Goal: Information Seeking & Learning: Learn about a topic

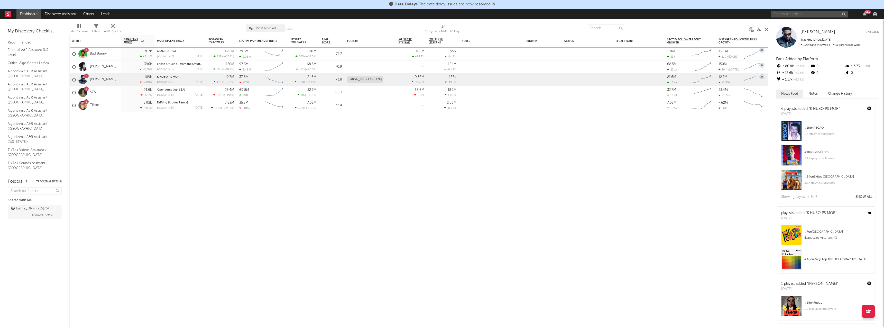
click at [791, 12] on input "text" at bounding box center [809, 14] width 77 height 6
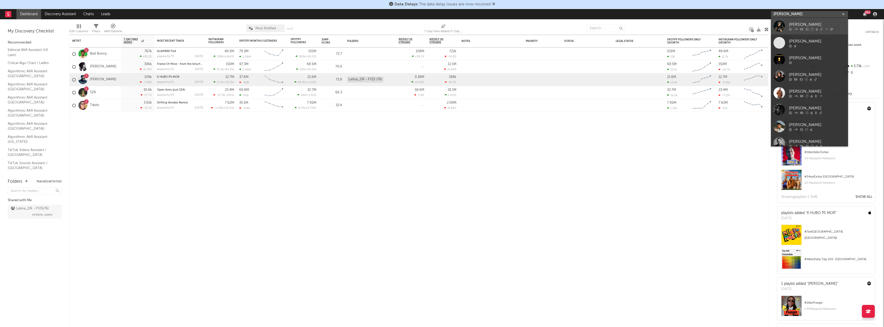
type input "[PERSON_NAME]"
click at [793, 23] on div "[PERSON_NAME]" at bounding box center [817, 24] width 57 height 6
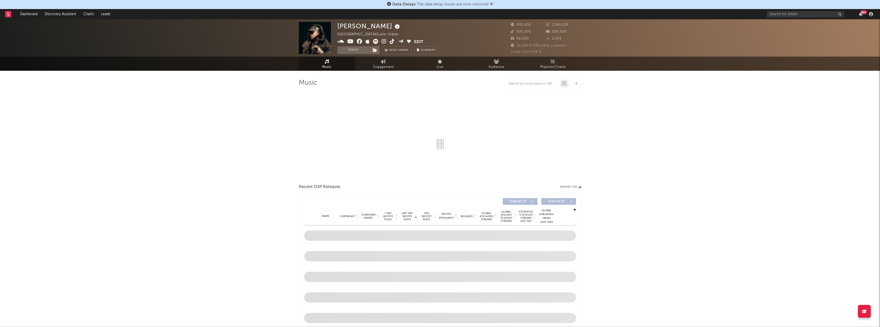
select select "6m"
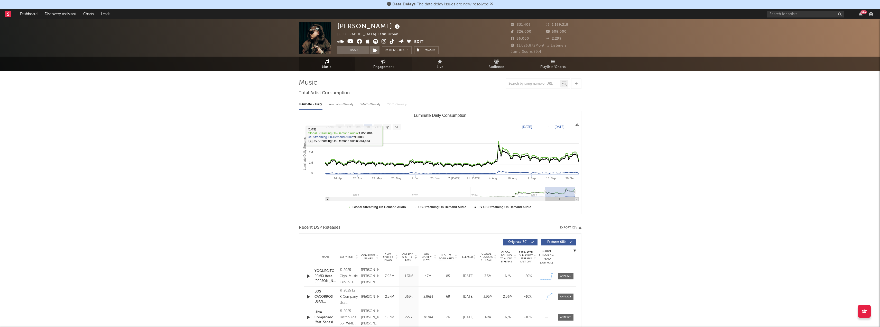
click at [377, 68] on span "Engagement" at bounding box center [383, 67] width 21 height 6
select select "1w"
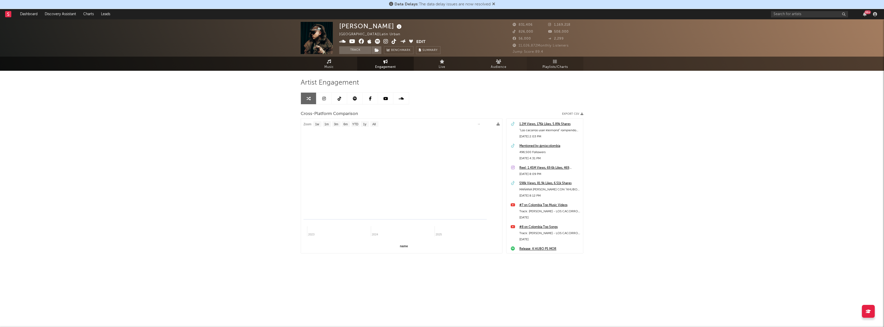
select select "1m"
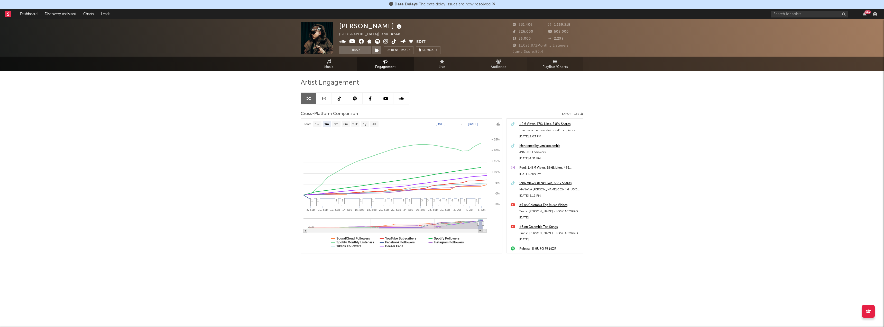
click at [552, 63] on link "Playlists/Charts" at bounding box center [555, 64] width 57 height 14
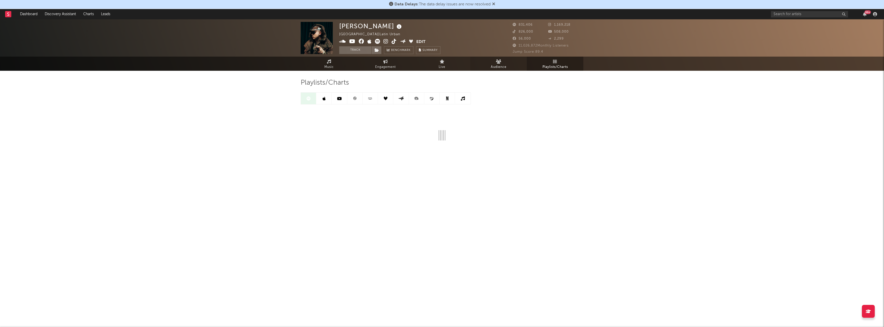
click at [501, 64] on span "Audience" at bounding box center [499, 67] width 16 height 6
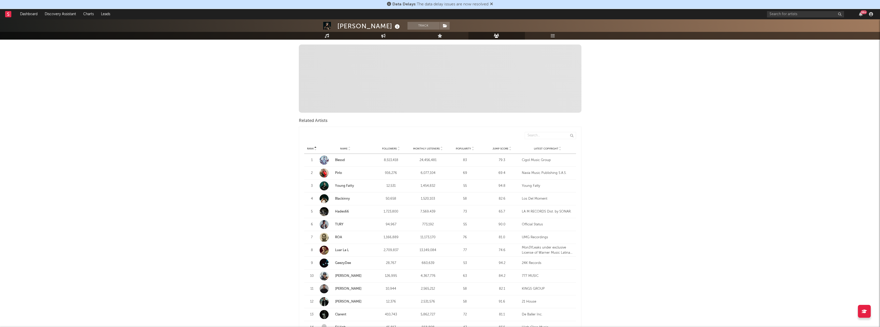
scroll to position [103, 0]
click at [385, 148] on span "Followers" at bounding box center [389, 148] width 15 height 3
click at [387, 148] on span "Followers" at bounding box center [389, 148] width 15 height 3
click at [425, 149] on span "Monthly Listeners" at bounding box center [426, 148] width 26 height 3
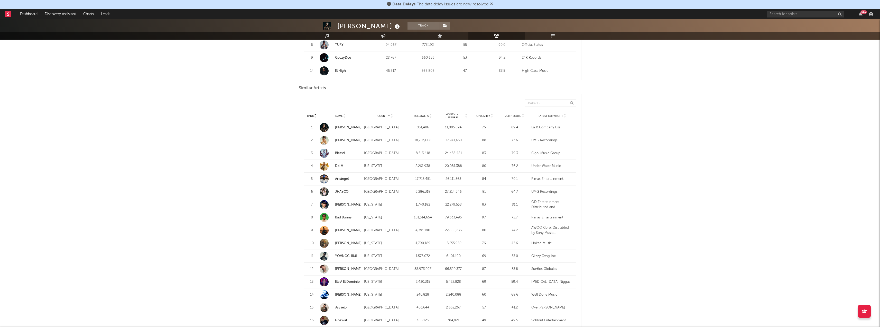
scroll to position [437, 0]
click at [455, 115] on span "Monthly Listeners" at bounding box center [451, 115] width 25 height 6
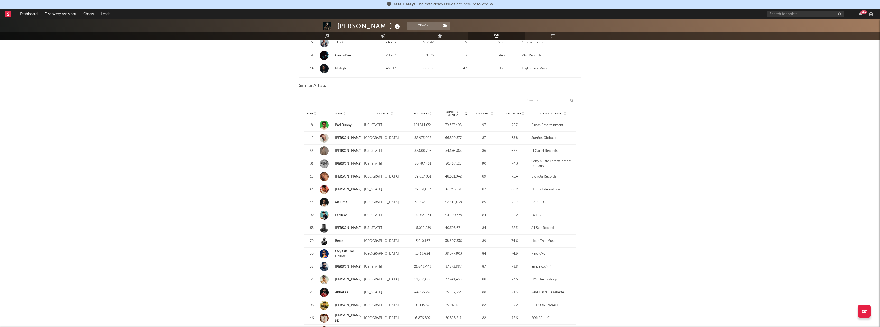
scroll to position [540, 0]
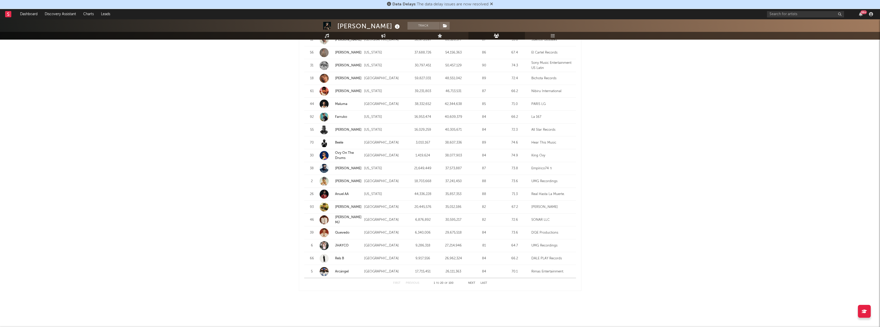
click at [486, 284] on button "Last" at bounding box center [484, 282] width 7 height 3
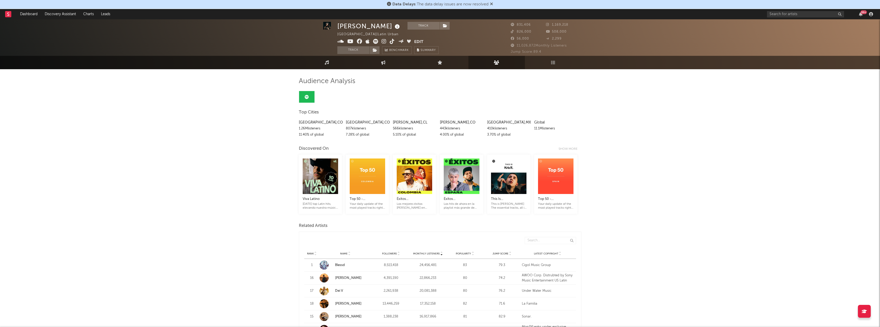
scroll to position [0, 0]
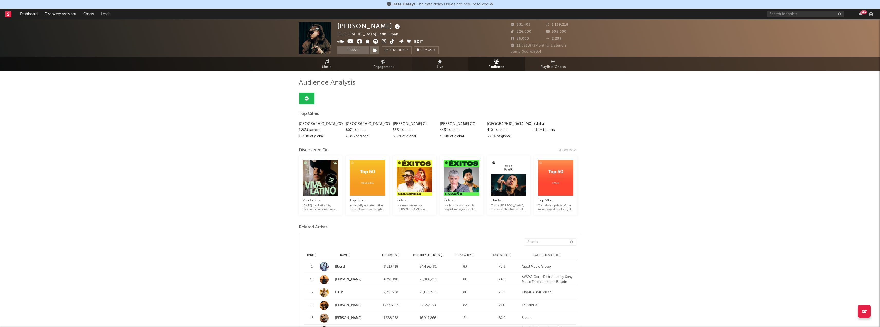
click at [443, 66] on span "Live" at bounding box center [440, 67] width 7 height 6
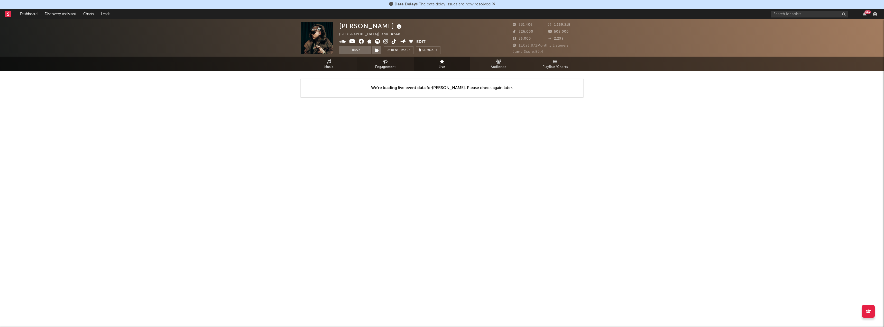
click at [385, 64] on span "Engagement" at bounding box center [385, 67] width 21 height 6
select select "1w"
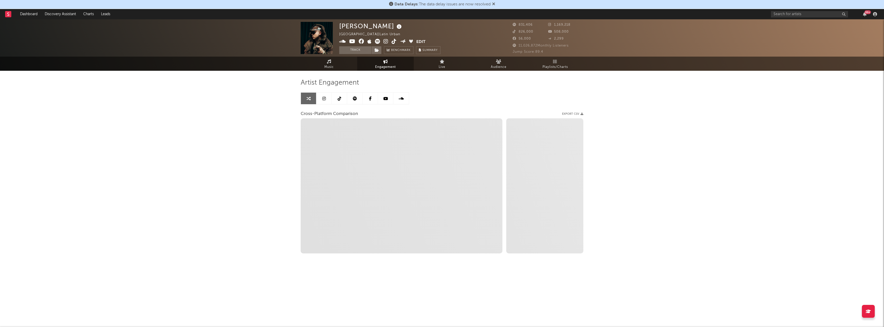
click at [702, 163] on div "[PERSON_NAME] [GEOGRAPHIC_DATA] | Latin Urban Edit Track Benchmark Summary 831,…" at bounding box center [442, 154] width 884 height 270
select select "1m"
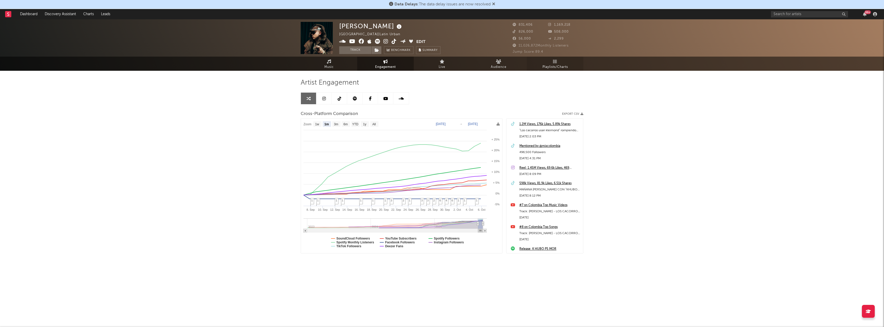
click at [564, 64] on span "Playlists/Charts" at bounding box center [555, 67] width 25 height 6
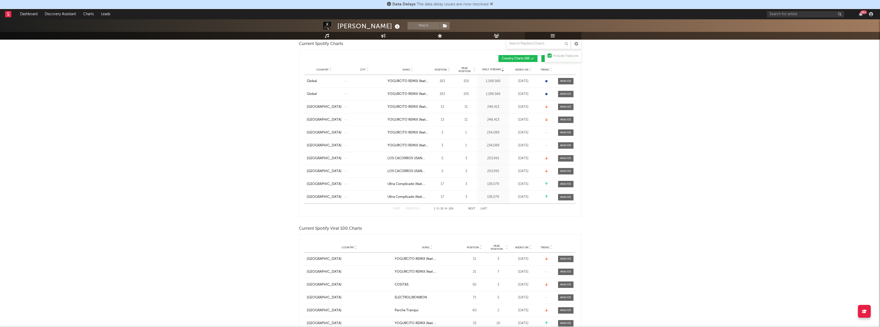
scroll to position [257, 0]
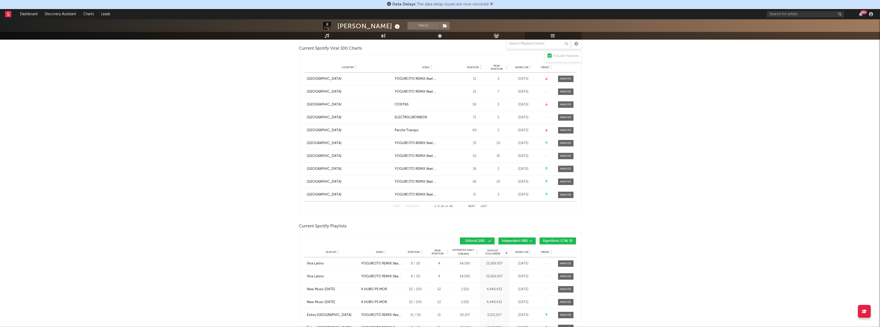
click at [482, 205] on button "Last" at bounding box center [484, 206] width 7 height 3
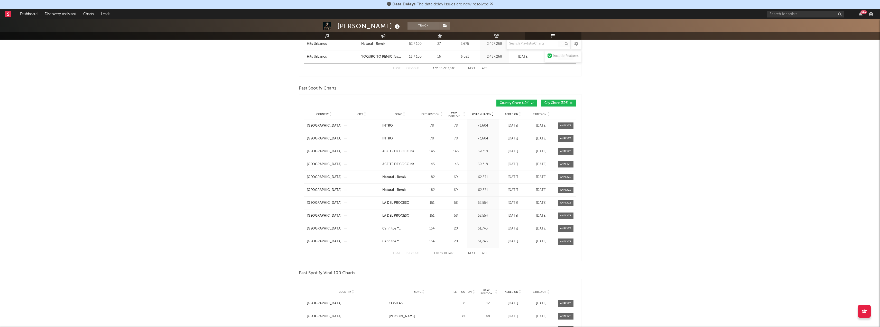
scroll to position [591, 0]
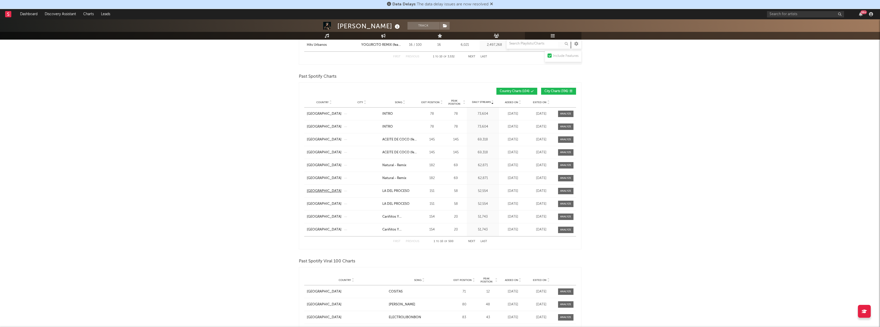
click at [318, 189] on div "[GEOGRAPHIC_DATA]" at bounding box center [324, 190] width 35 height 5
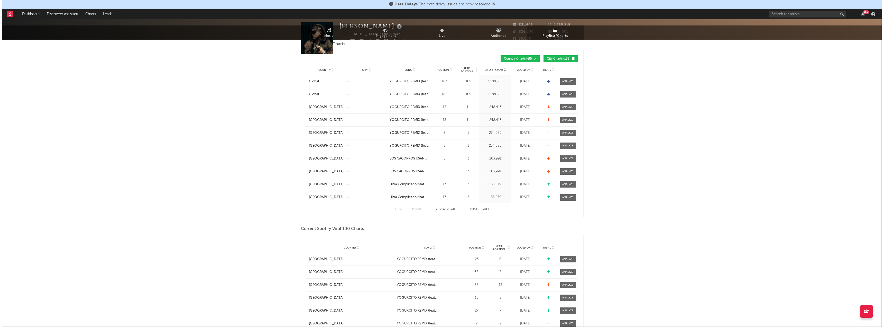
scroll to position [0, 0]
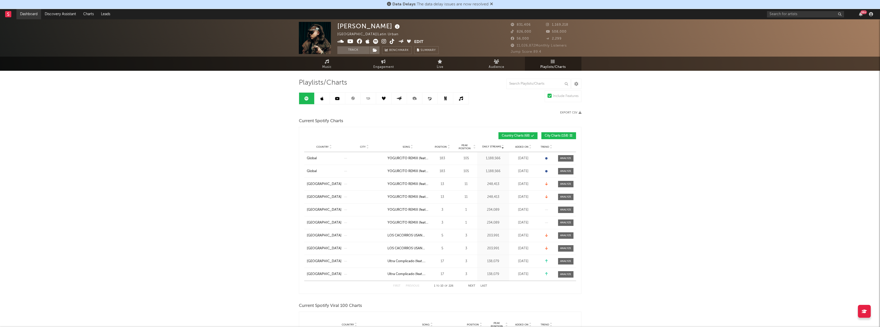
click at [31, 16] on link "Dashboard" at bounding box center [28, 14] width 25 height 10
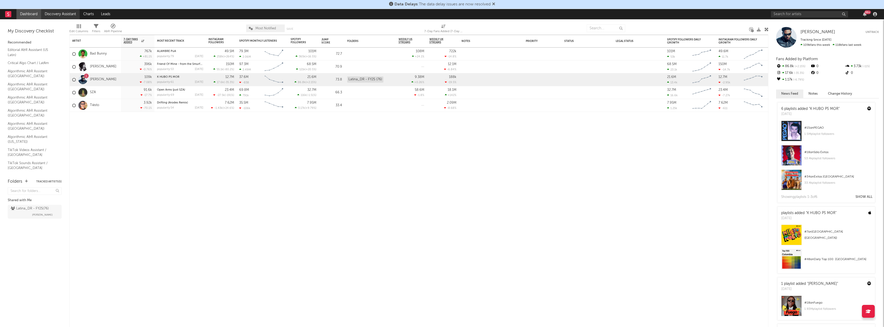
click at [66, 13] on link "Discovery Assistant" at bounding box center [60, 14] width 39 height 10
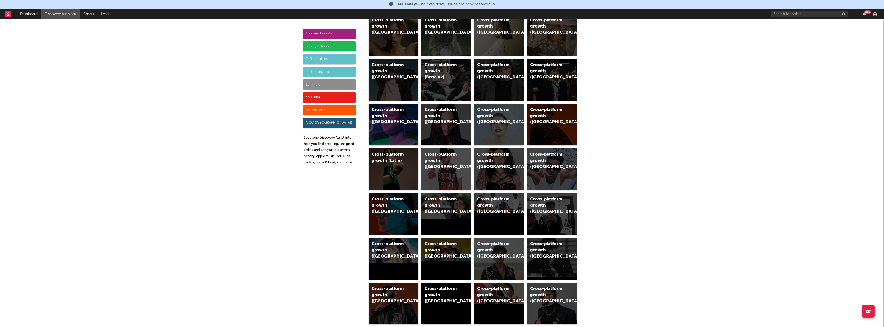
scroll to position [180, 0]
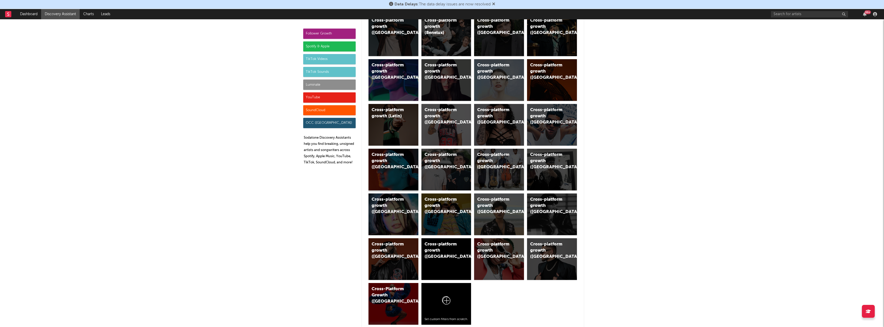
click at [384, 162] on div "Cross-platform growth ([GEOGRAPHIC_DATA])" at bounding box center [389, 161] width 35 height 19
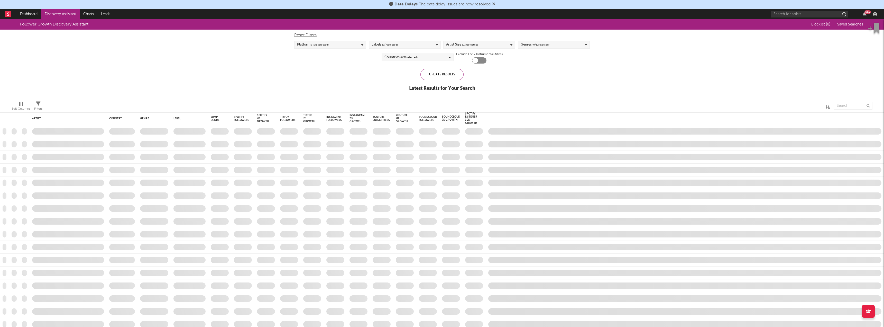
checkbox input "true"
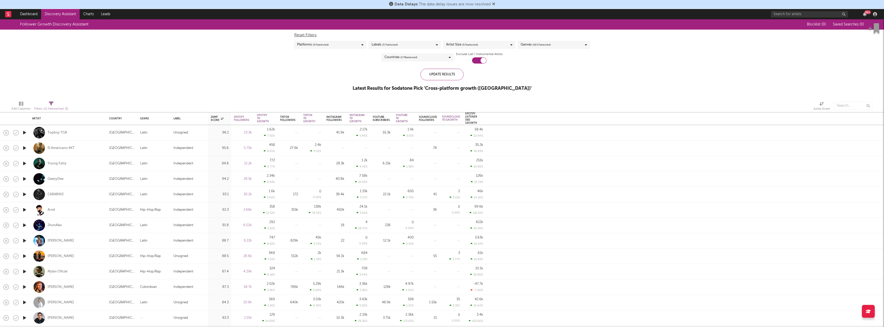
click at [95, 60] on div "Follower Growth Discovery Assistant Blocklist ( 0 ) Saved Searches ( 0 ) Reset …" at bounding box center [442, 57] width 884 height 77
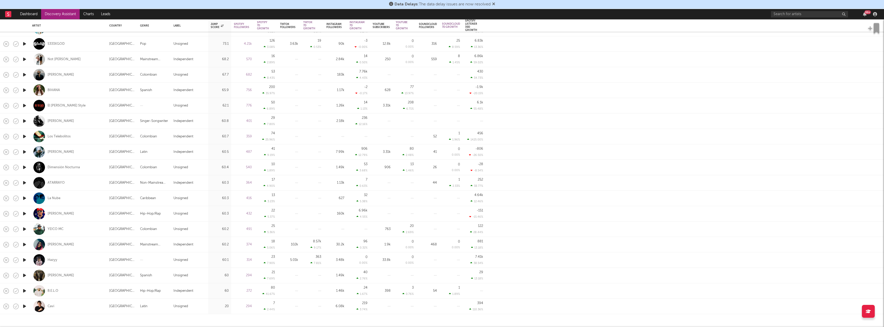
click at [38, 246] on div at bounding box center [39, 244] width 12 height 12
select select "1w"
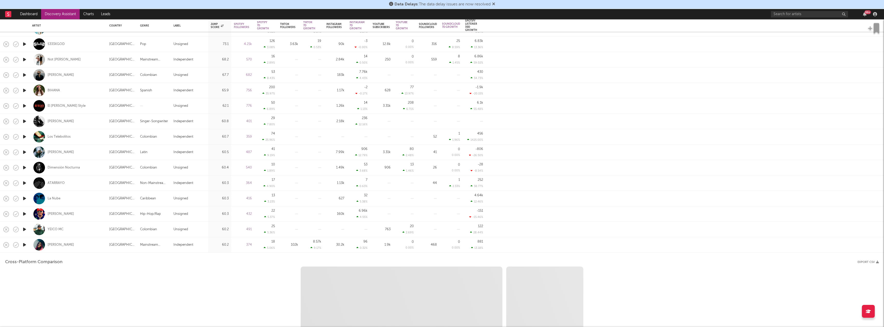
select select "1w"
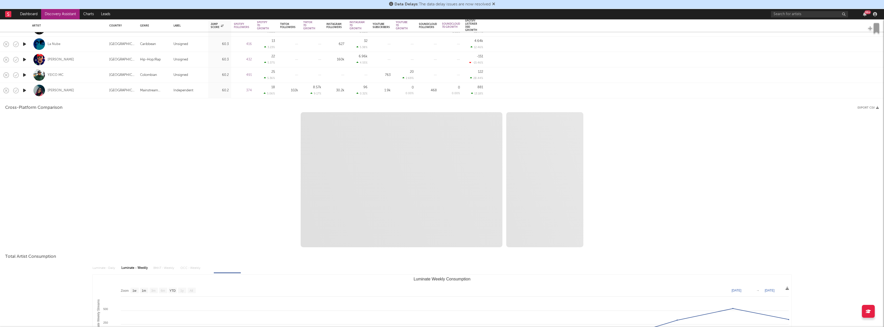
click at [35, 94] on div at bounding box center [39, 91] width 12 height 12
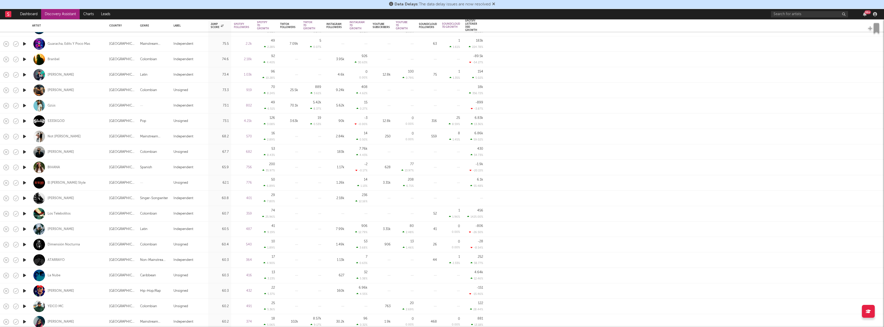
click at [68, 165] on div "BIHANA" at bounding box center [68, 167] width 72 height 15
select select "1w"
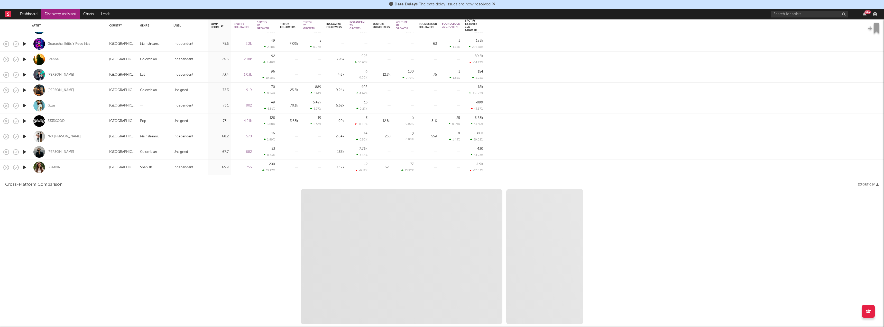
select select "1w"
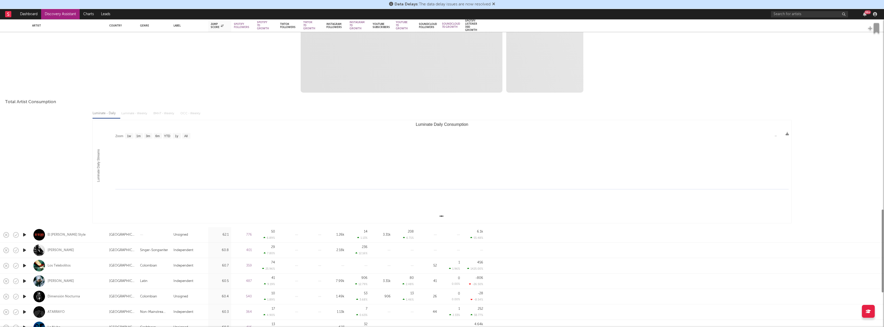
select select "1m"
